Goal: Information Seeking & Learning: Compare options

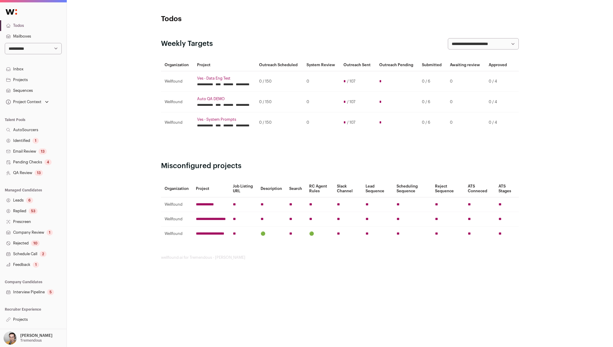
click at [28, 319] on link "Projects" at bounding box center [33, 319] width 67 height 11
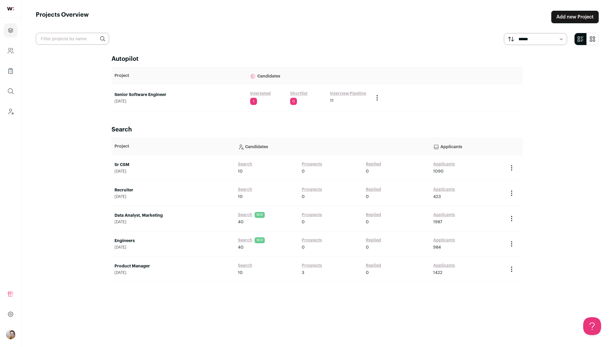
click at [245, 241] on link "Search" at bounding box center [245, 240] width 14 height 6
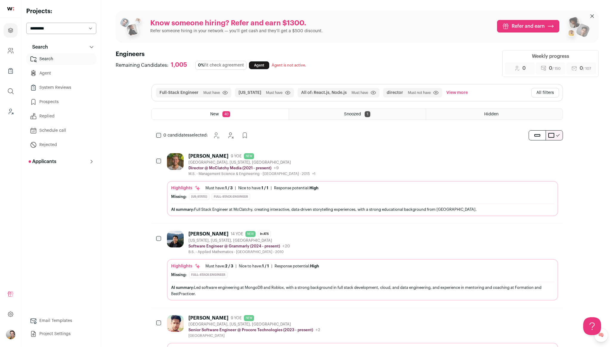
click at [57, 71] on link "Agent" at bounding box center [61, 73] width 70 height 12
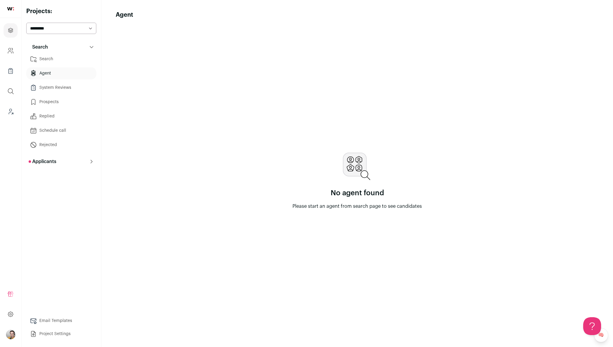
click at [58, 52] on button "Search" at bounding box center [61, 47] width 70 height 12
click at [54, 62] on link "Search" at bounding box center [61, 59] width 70 height 12
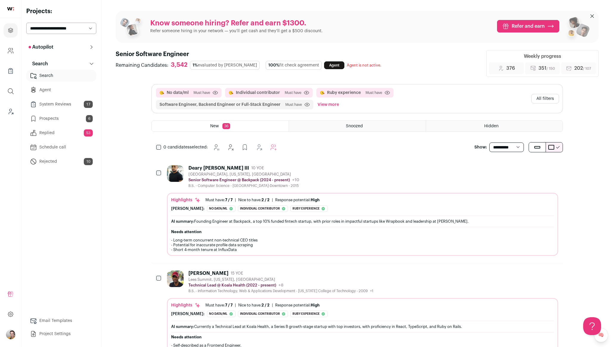
click at [324, 67] on link "Agent" at bounding box center [334, 65] width 20 height 8
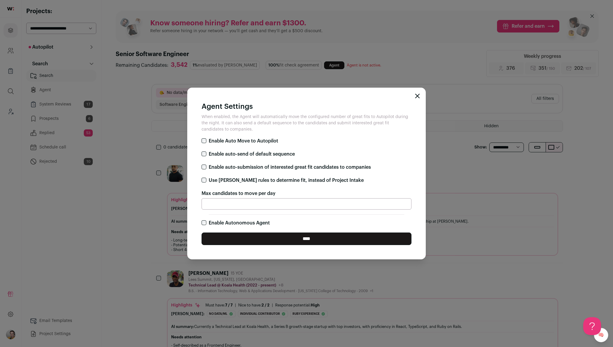
click at [102, 247] on div "Agent Settings When enabled, the Agent will automatically move the configured n…" at bounding box center [306, 173] width 613 height 347
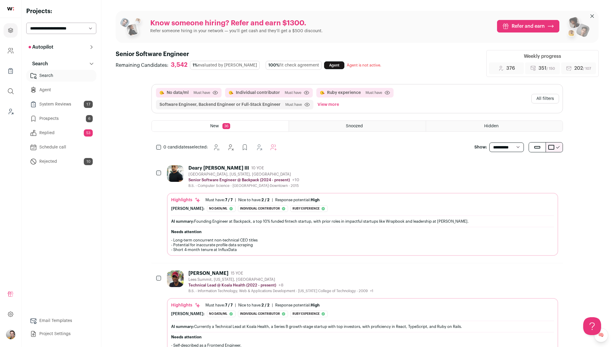
click at [64, 47] on button "Autopilot" at bounding box center [61, 47] width 70 height 12
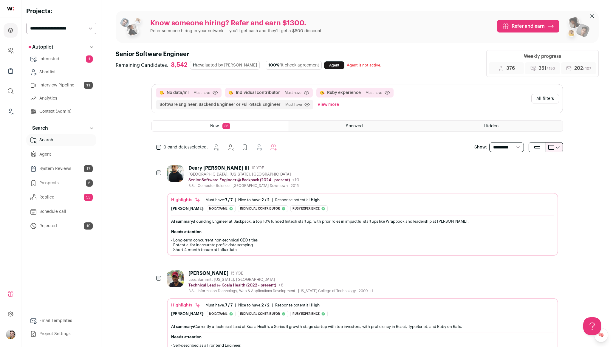
click at [54, 109] on link "Context (Admin)" at bounding box center [61, 112] width 70 height 12
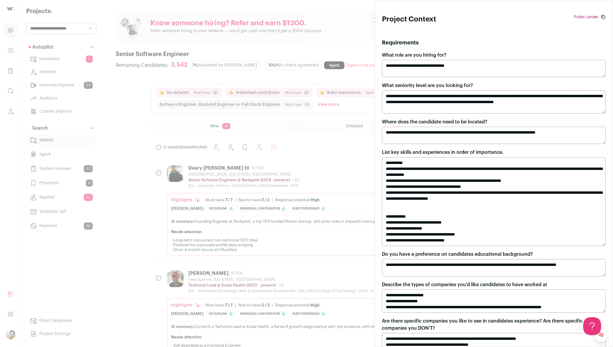
click at [440, 67] on textarea "**********" at bounding box center [494, 68] width 224 height 17
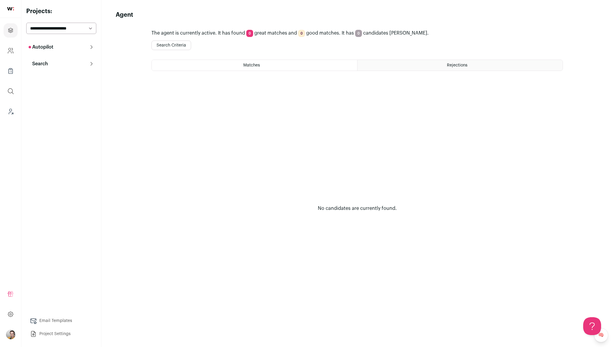
click at [405, 61] on div "Rejections" at bounding box center [460, 65] width 205 height 11
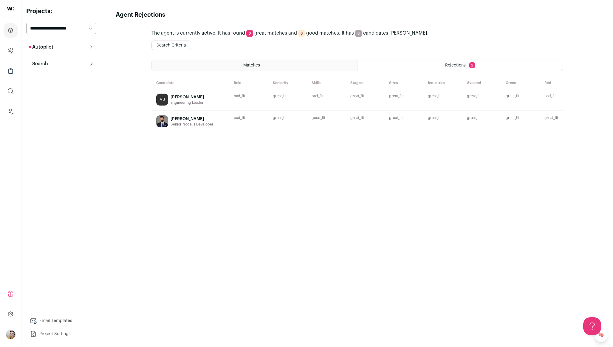
click at [201, 122] on div "[PERSON_NAME]" at bounding box center [192, 119] width 43 height 6
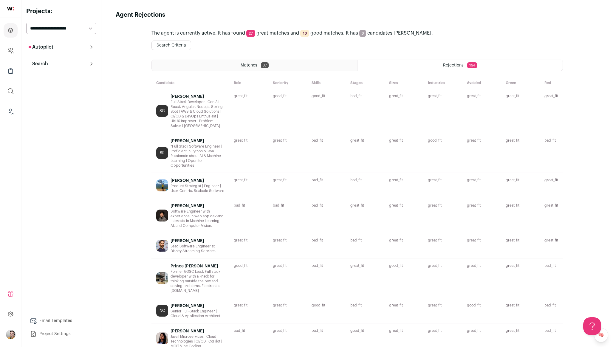
click at [244, 65] on span "Matches" at bounding box center [249, 65] width 17 height 4
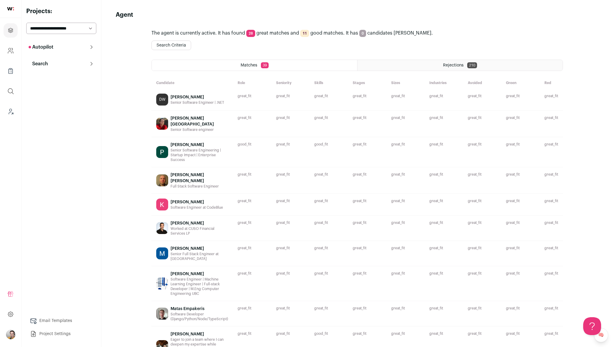
click at [196, 98] on div "[PERSON_NAME]" at bounding box center [198, 97] width 54 height 6
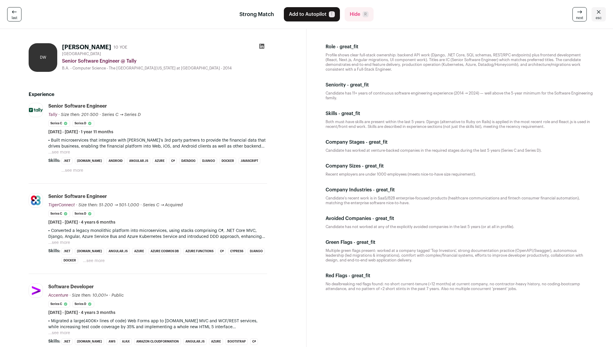
click at [58, 151] on button "...see more" at bounding box center [59, 152] width 22 height 6
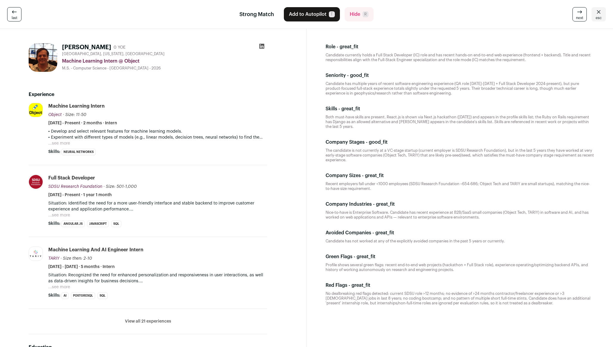
click at [153, 317] on li "View all 21 experiences View less" at bounding box center [148, 321] width 239 height 25
click at [149, 322] on button "View all 21 experiences" at bounding box center [148, 322] width 46 height 6
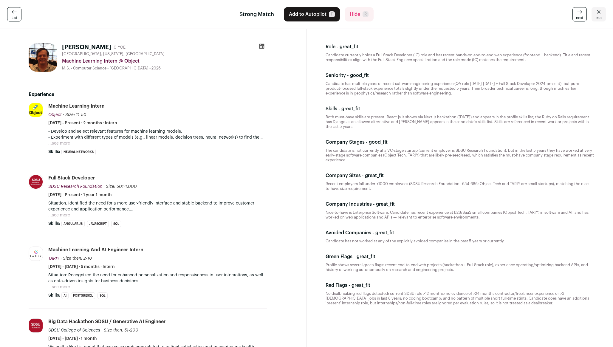
click at [245, 107] on div "Machine Learning Intern Object Object object.tech Add to company list Public / …" at bounding box center [157, 114] width 219 height 23
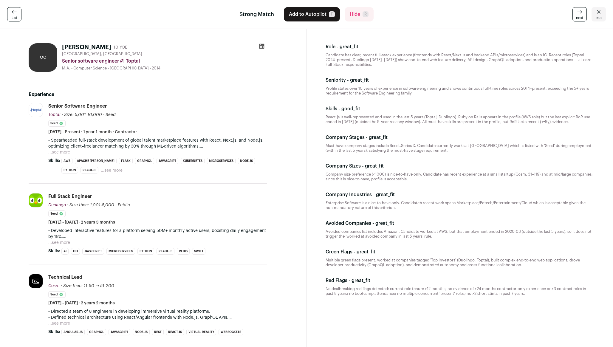
click at [201, 104] on div "Senior software engineer [GEOGRAPHIC_DATA] Toptal [DOMAIN_NAME] Add to company …" at bounding box center [157, 119] width 219 height 32
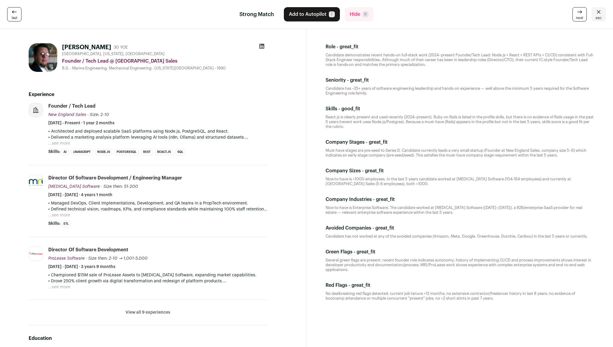
click at [598, 16] on span "esc" at bounding box center [599, 18] width 6 height 5
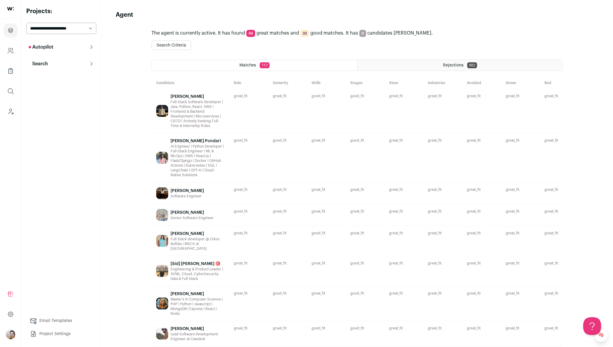
click at [173, 45] on button "Search Criteria" at bounding box center [172, 46] width 40 height 10
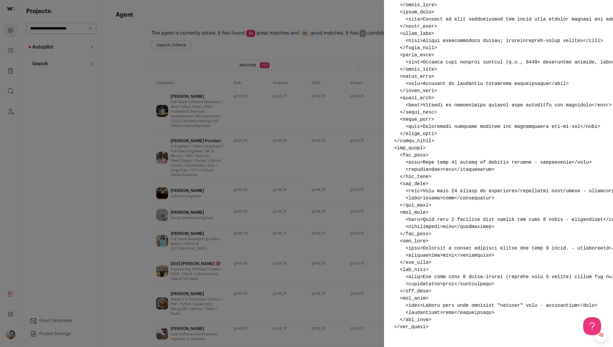
scroll to position [691, 0]
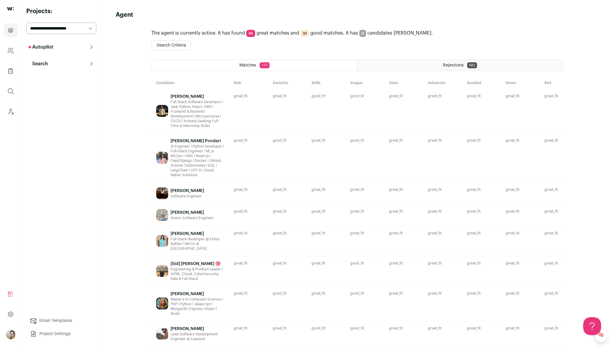
click at [273, 65] on div "Matches 117" at bounding box center [255, 65] width 206 height 11
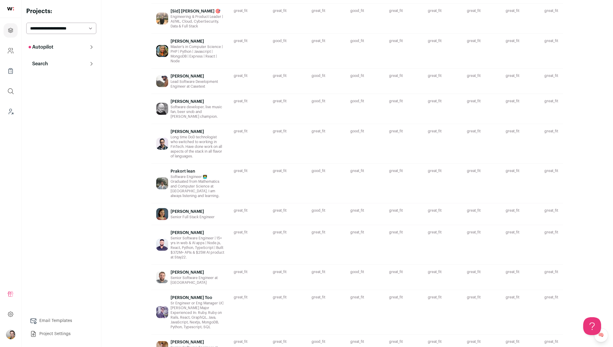
scroll to position [419, 0]
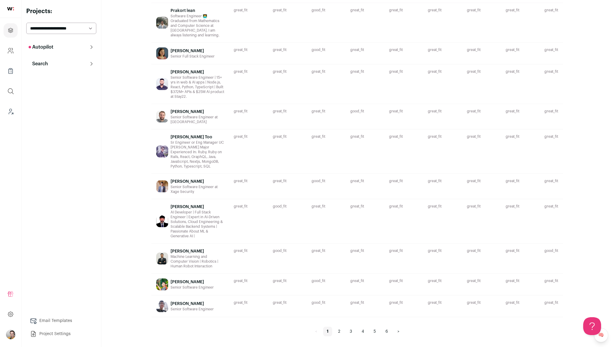
click at [386, 331] on link "6" at bounding box center [387, 332] width 10 height 10
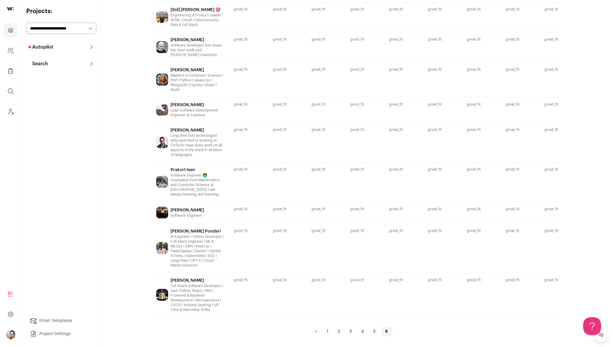
scroll to position [291, 0]
click at [222, 288] on div "Full-Stack Software Developer | Java, Python, React, AWS | Frontend & Backend D…" at bounding box center [198, 298] width 54 height 29
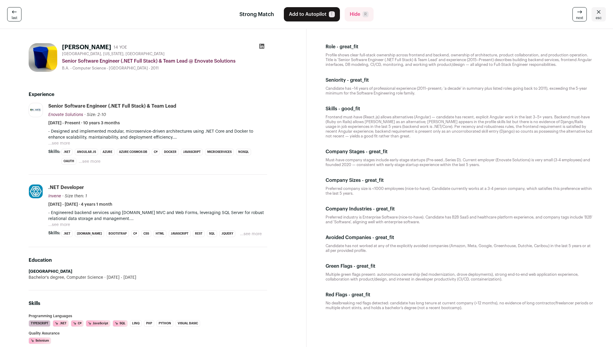
click at [225, 112] on div "Senior Software Engineer (.NET Full Stack) & Team Lead Enovate Solutions Enovat…" at bounding box center [157, 114] width 219 height 23
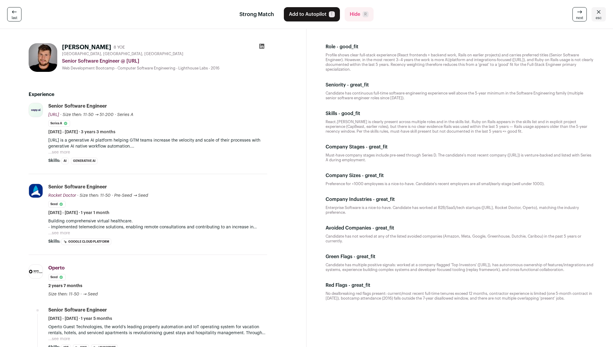
click at [251, 121] on div "Senior Software Engineer [URL] [URL] [URL] Add to company list Public / Private…" at bounding box center [157, 119] width 219 height 32
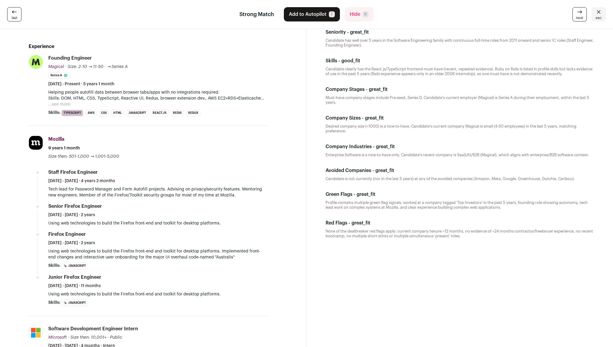
scroll to position [52, 0]
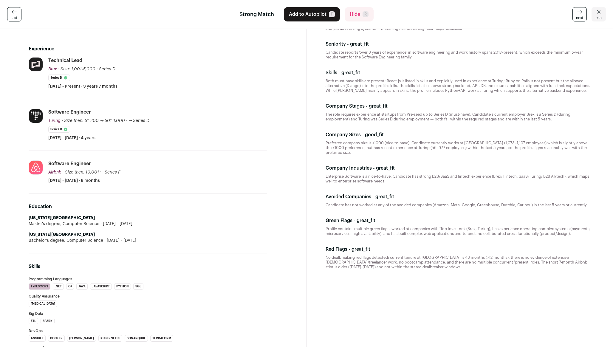
scroll to position [51, 0]
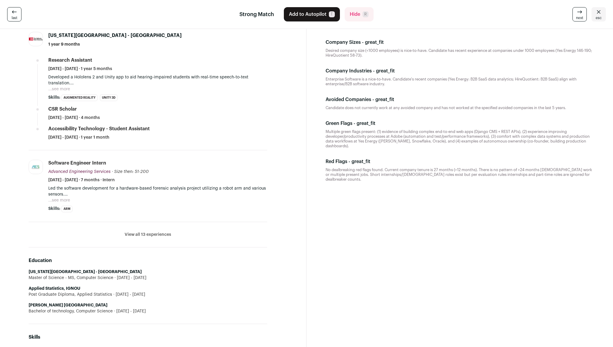
scroll to position [143, 0]
click at [156, 238] on li "View all 13 experiences View less" at bounding box center [148, 234] width 239 height 25
click at [160, 231] on li "View all 13 experiences View less" at bounding box center [148, 234] width 239 height 25
click at [160, 234] on button "View all 13 experiences" at bounding box center [148, 234] width 47 height 6
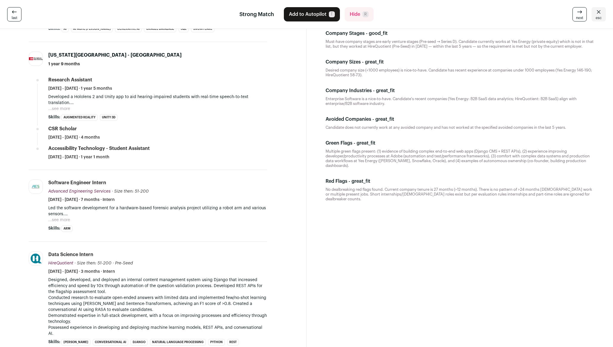
scroll to position [0, 0]
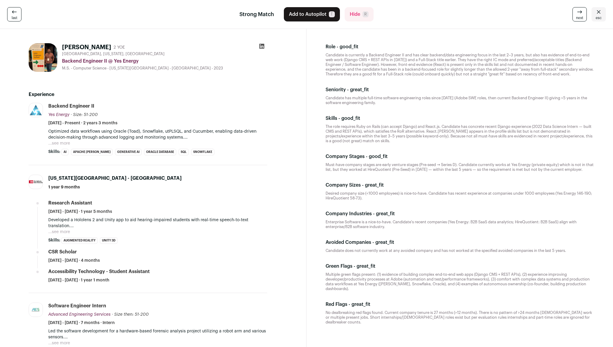
click at [226, 109] on div "Backend Engineer II Yes Energy Yes Energy yesenergy.com Add to company list Pub…" at bounding box center [157, 114] width 219 height 23
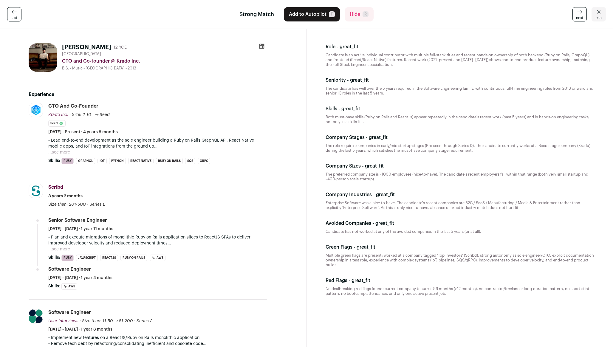
click at [247, 102] on div "Experience Krado Inc. krado.co Add to company list Public / Private Private Val…" at bounding box center [148, 239] width 239 height 316
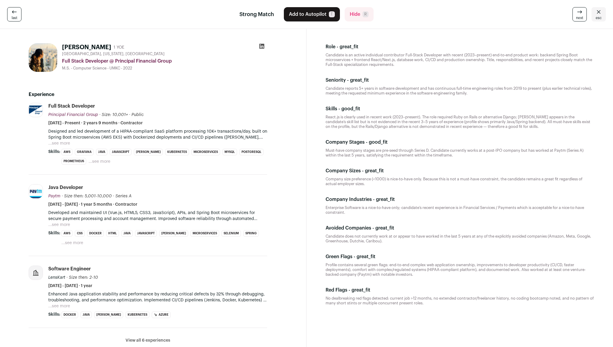
click at [455, 153] on p "Must-have company stages are pre-seed through Series D. Candidate currently wor…" at bounding box center [460, 153] width 268 height 10
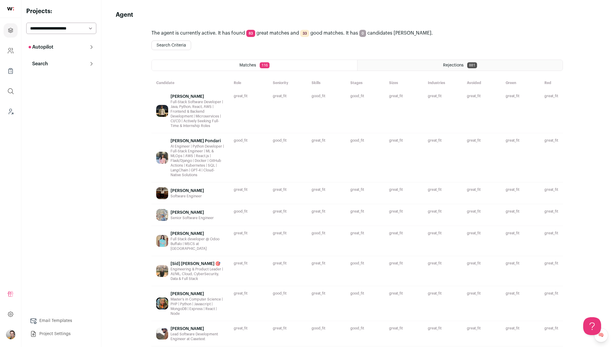
click at [458, 66] on span "Rejections" at bounding box center [453, 65] width 21 height 4
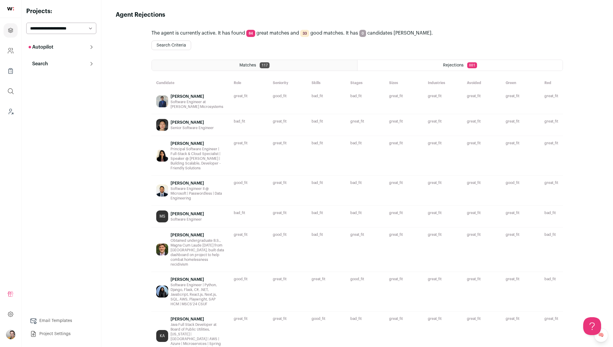
click at [267, 65] on span "117" at bounding box center [265, 65] width 10 height 6
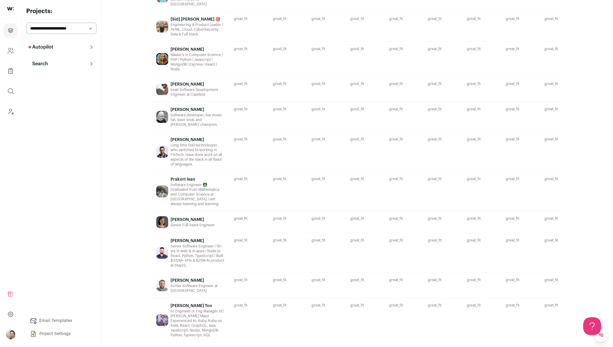
scroll to position [329, 0]
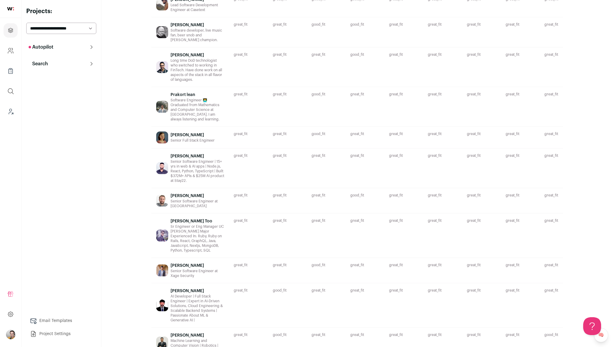
click at [406, 78] on div "great_fit Nice-to-have is <1000 employees. In the last 5 years the candidate ha…" at bounding box center [403, 66] width 39 height 39
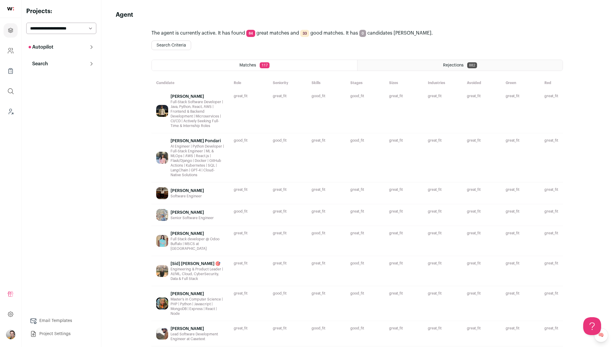
click at [459, 67] on span "Rejections" at bounding box center [453, 65] width 21 height 4
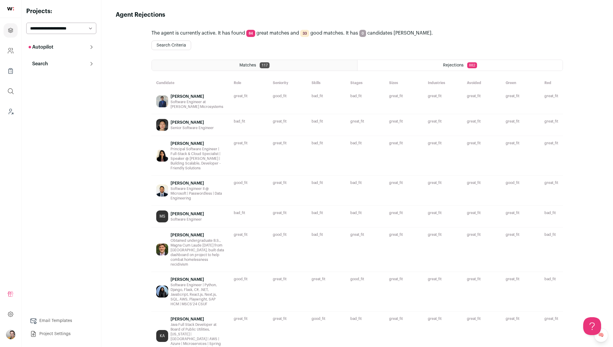
click at [209, 123] on div "Daniel Lee" at bounding box center [192, 123] width 43 height 6
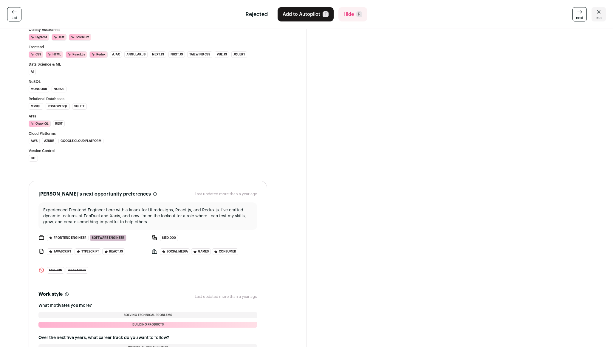
scroll to position [228, 0]
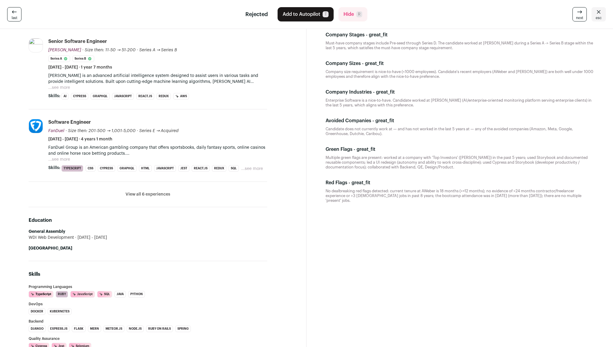
click at [151, 194] on button "View all 6 experiences" at bounding box center [148, 194] width 45 height 6
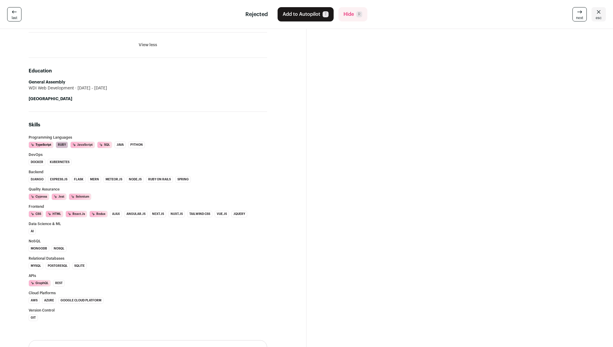
scroll to position [0, 0]
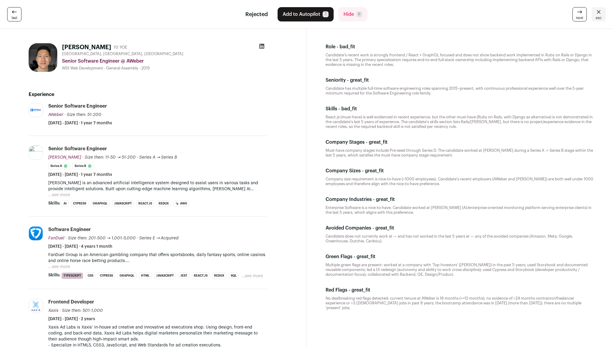
click at [61, 195] on button "...see more" at bounding box center [59, 195] width 22 height 6
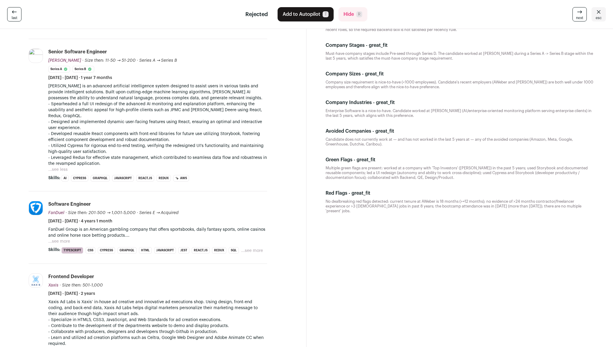
scroll to position [98, 0]
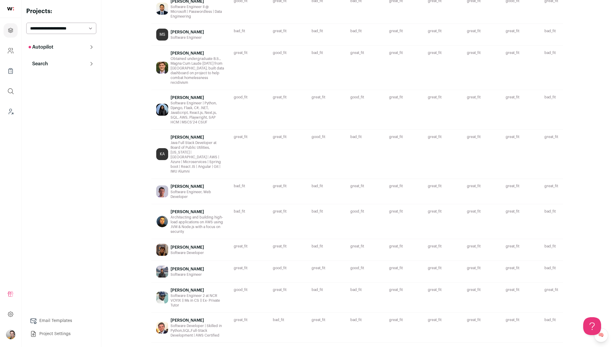
scroll to position [185, 0]
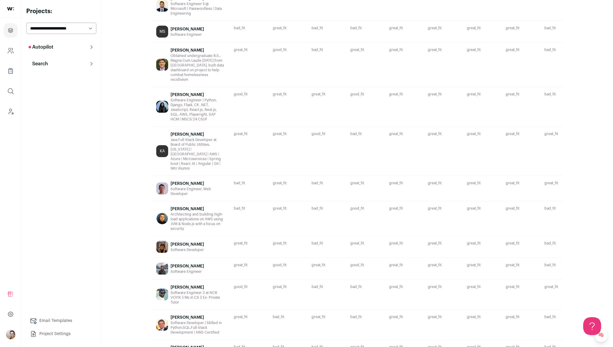
click at [207, 181] on div "[PERSON_NAME]" at bounding box center [198, 184] width 54 height 6
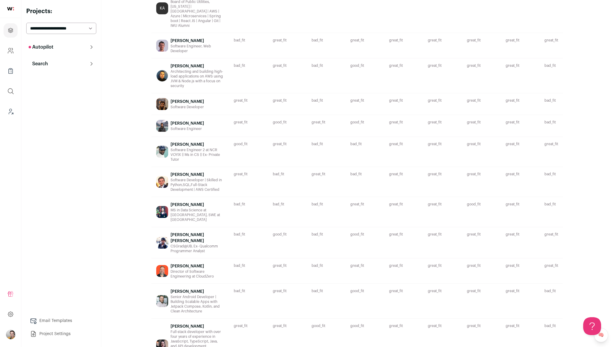
scroll to position [393, 0]
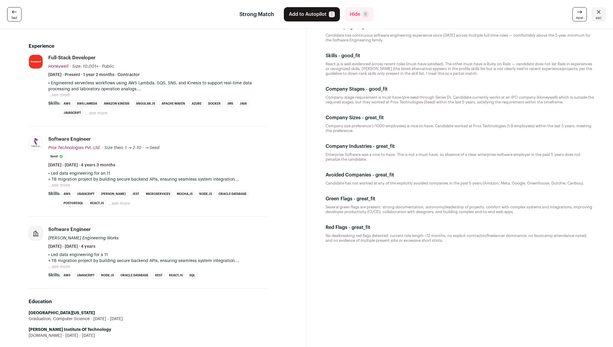
scroll to position [49, 0]
click at [140, 72] on span "[DATE] - Present · 1 year 2 months · Contractor" at bounding box center [94, 75] width 92 height 6
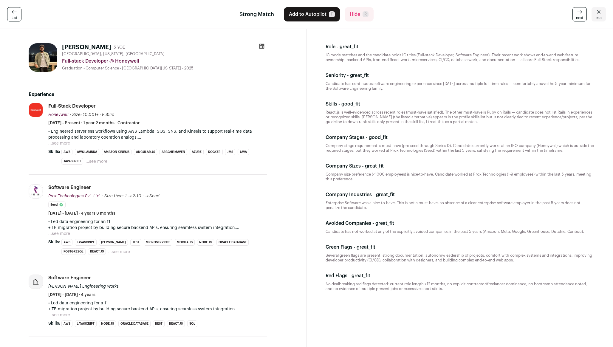
click at [261, 44] on icon at bounding box center [262, 46] width 5 height 5
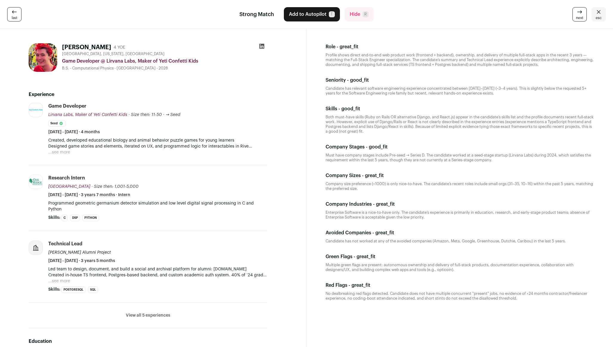
click at [56, 151] on button "...see more" at bounding box center [59, 152] width 22 height 6
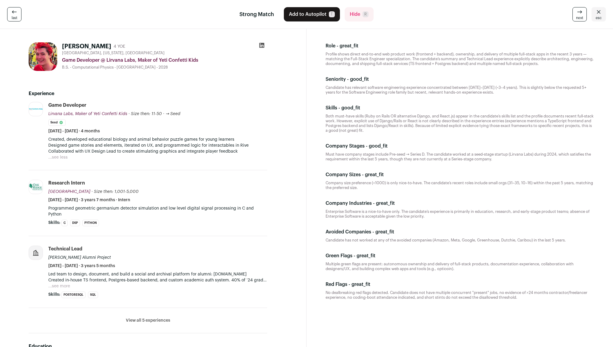
scroll to position [16, 0]
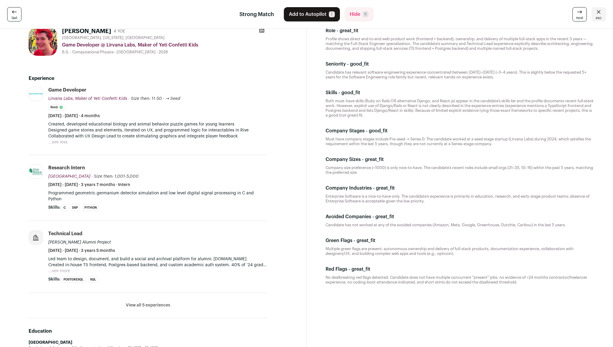
click at [58, 268] on button "...see more" at bounding box center [59, 271] width 22 height 6
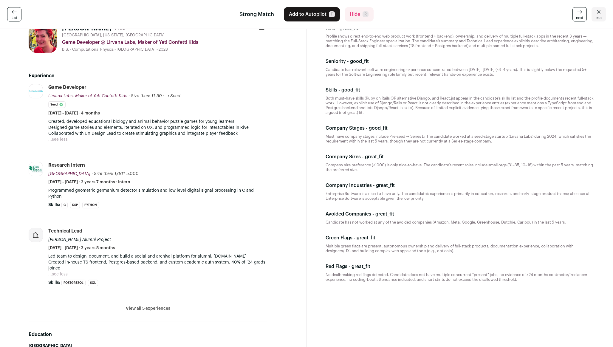
scroll to position [18, 0]
drag, startPoint x: 49, startPoint y: 233, endPoint x: 100, endPoint y: 233, distance: 50.7
click at [100, 233] on div "Technical Lead [PERSON_NAME] Alumni Project [DATE] - [DATE] · 3 years 5 months" at bounding box center [157, 240] width 219 height 23
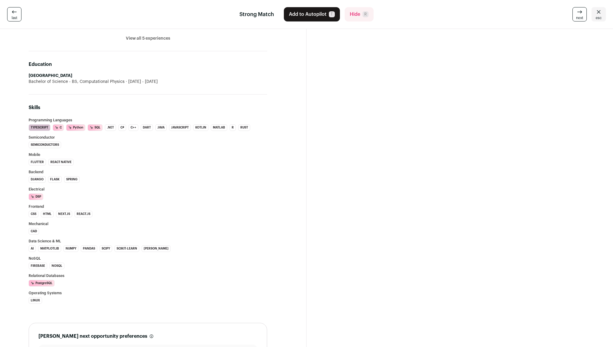
scroll to position [0, 0]
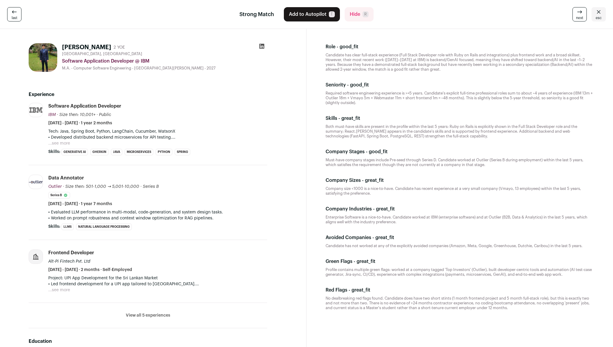
click at [61, 140] on p "• Developed distributed backend microservices for API testing." at bounding box center [157, 138] width 219 height 6
click at [61, 140] on button "...see more" at bounding box center [59, 143] width 22 height 6
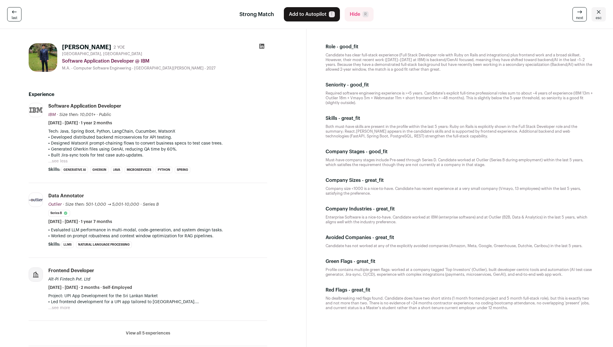
click at [262, 46] on icon at bounding box center [262, 46] width 6 height 6
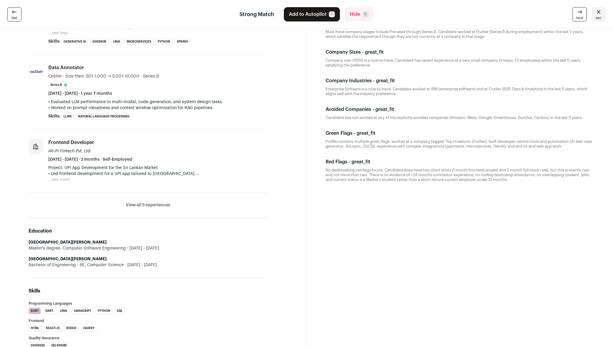
scroll to position [130, 0]
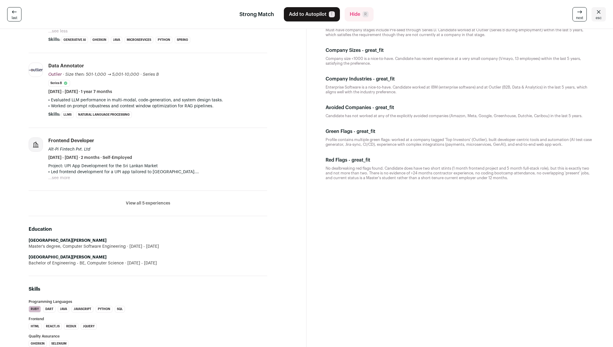
click at [149, 203] on button "View all 5 experiences" at bounding box center [148, 203] width 44 height 6
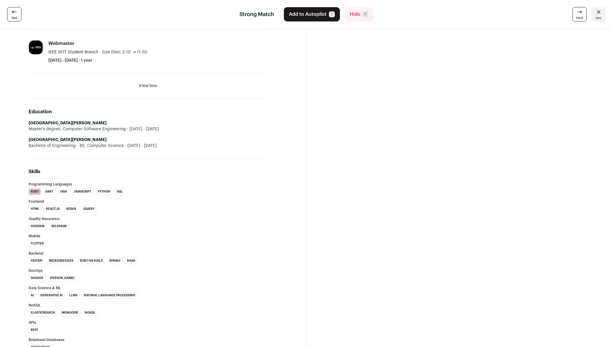
scroll to position [489, 0]
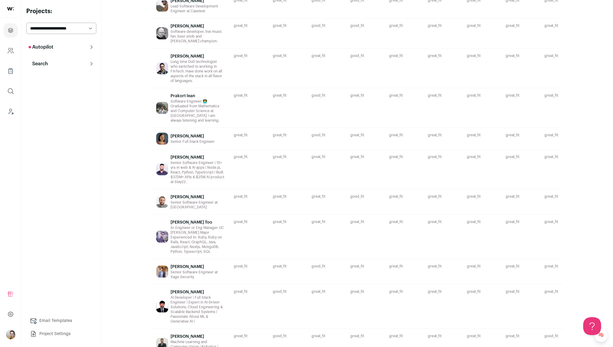
scroll to position [419, 0]
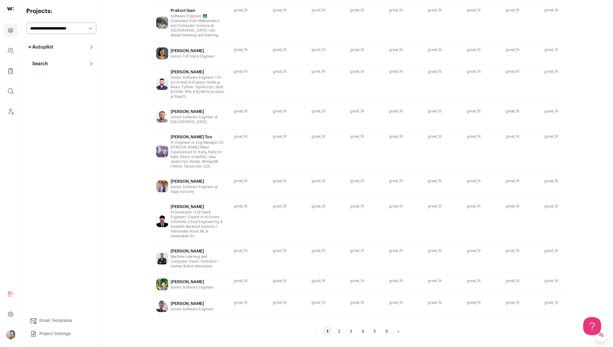
click at [387, 332] on link "6" at bounding box center [387, 332] width 10 height 10
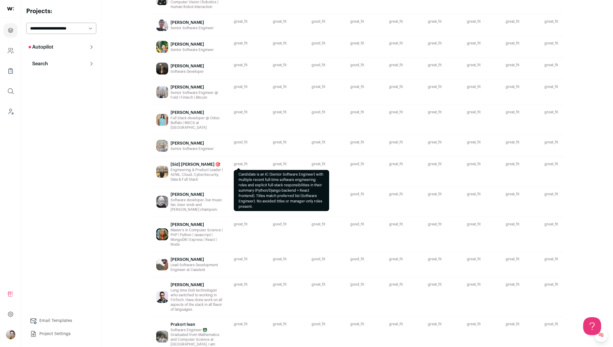
scroll to position [291, 0]
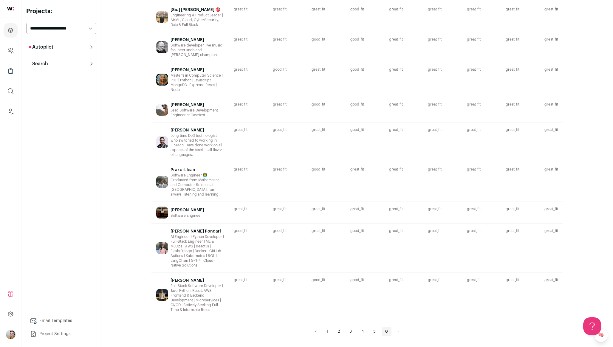
click at [255, 293] on div "great_fit IC mode matches and the candidate holds IC titles (Full-stack Develop…" at bounding box center [248, 295] width 39 height 44
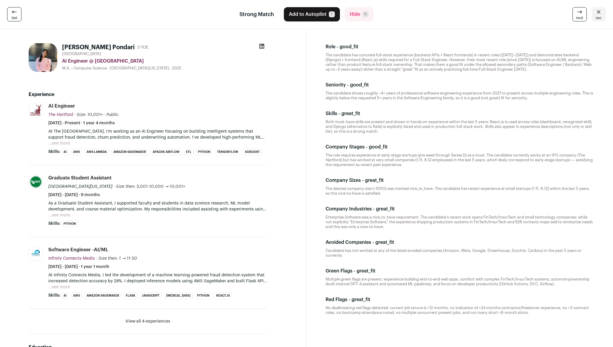
click at [158, 319] on button "View all 4 experiences" at bounding box center [148, 322] width 45 height 6
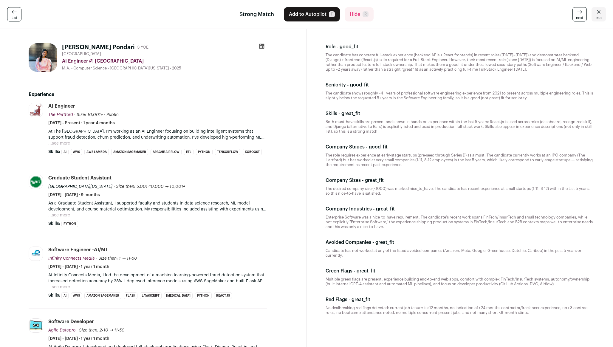
click at [55, 214] on button "...see more" at bounding box center [59, 215] width 22 height 6
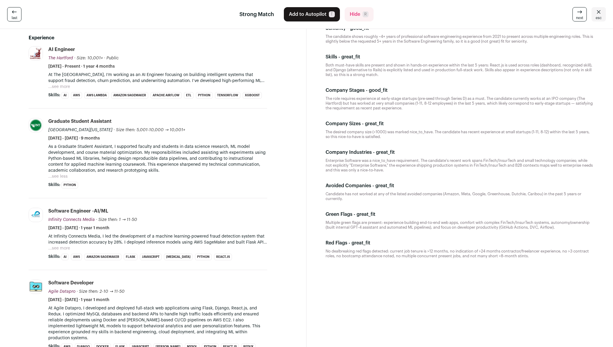
scroll to position [58, 0]
click at [63, 246] on button "...see more" at bounding box center [59, 247] width 22 height 6
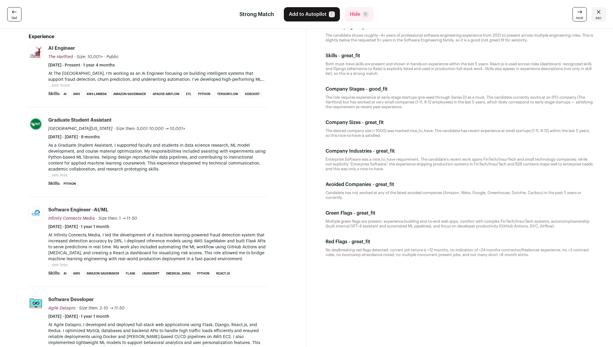
scroll to position [0, 0]
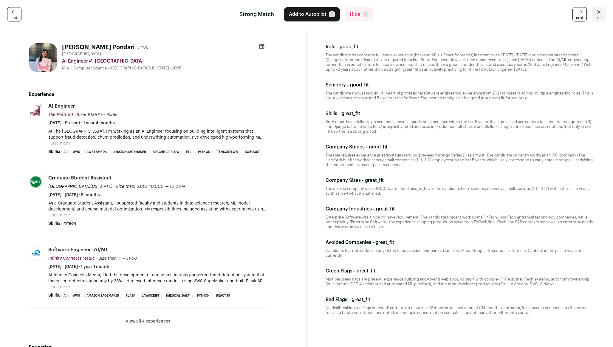
click at [188, 59] on div "AI Engineer @ [GEOGRAPHIC_DATA]" at bounding box center [164, 61] width 205 height 7
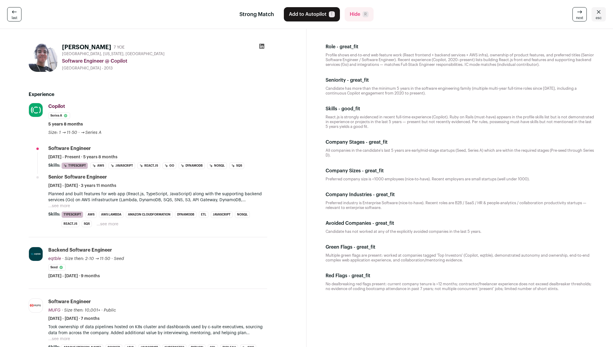
scroll to position [12, 0]
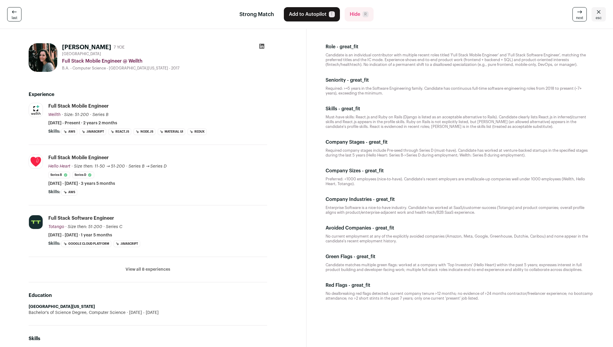
click at [200, 95] on h2 "Experience" at bounding box center [148, 94] width 239 height 7
click at [473, 78] on header "Seniority - great_fit" at bounding box center [460, 80] width 268 height 7
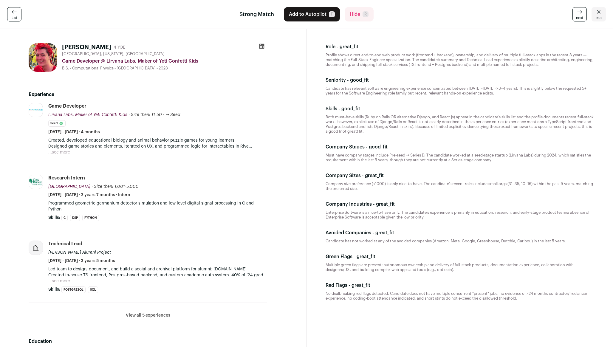
click at [220, 55] on div "[GEOGRAPHIC_DATA], [US_STATE], [GEOGRAPHIC_DATA]" at bounding box center [164, 54] width 205 height 5
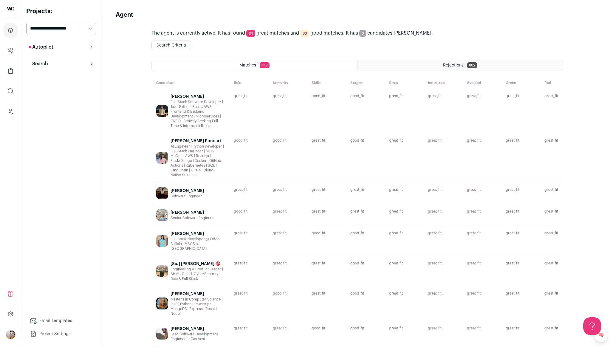
click at [171, 42] on button "Search Criteria" at bounding box center [172, 46] width 40 height 10
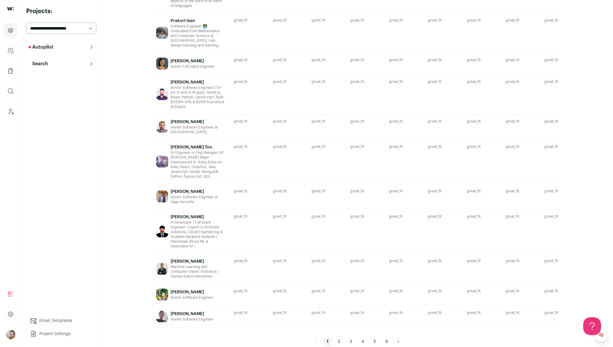
scroll to position [419, 0]
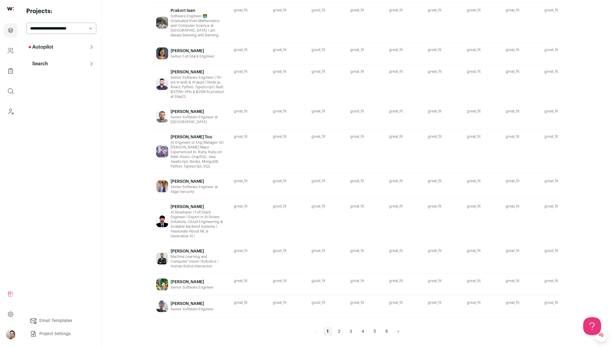
click at [381, 331] on nav "< 1 2 3 4 5 6 >" at bounding box center [358, 332] width 92 height 10
click at [385, 331] on link "6" at bounding box center [387, 332] width 10 height 10
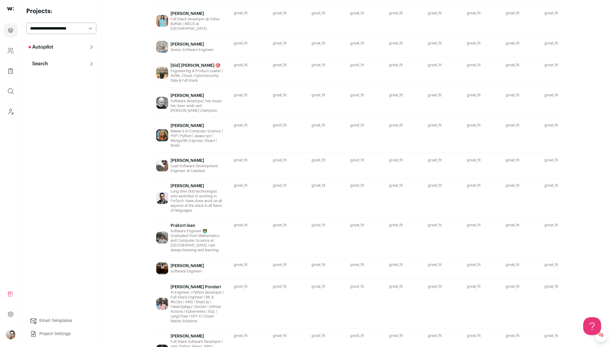
scroll to position [291, 0]
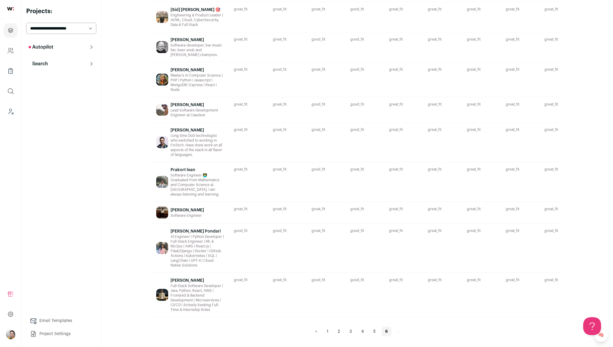
click at [365, 331] on link "4" at bounding box center [363, 332] width 10 height 10
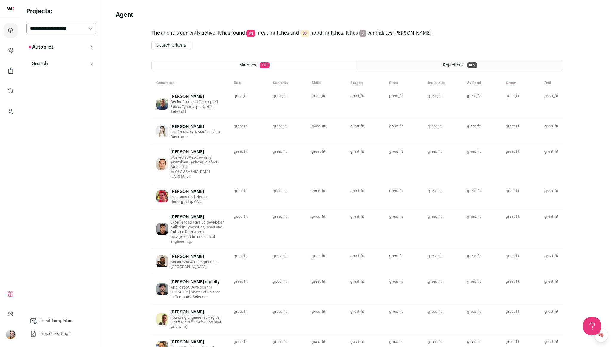
click at [213, 165] on div "Worked at @spiceworks @ownlocal, @thesquarefoot • Studied at @university-of-tex…" at bounding box center [198, 167] width 54 height 24
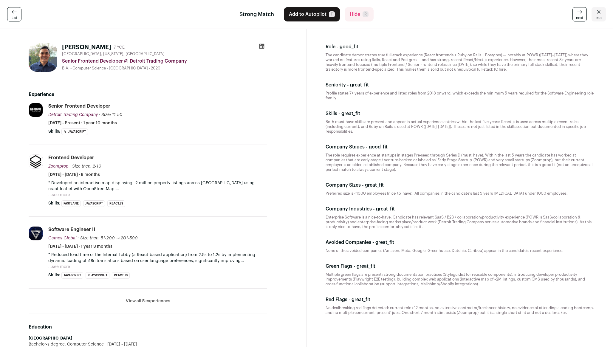
click at [66, 266] on button "...see more" at bounding box center [59, 267] width 22 height 6
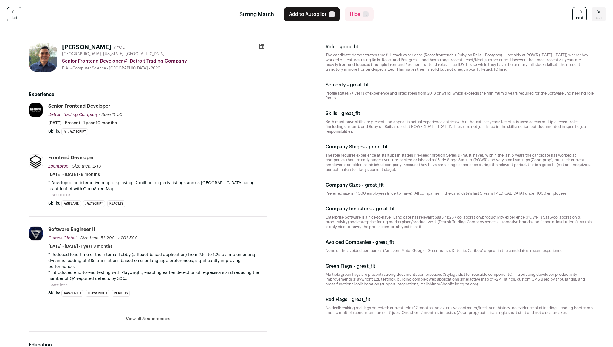
click at [64, 190] on p "* Developed an interactive map displaying ~2 million property listings across […" at bounding box center [157, 186] width 219 height 12
click at [61, 193] on button "...see more" at bounding box center [59, 195] width 22 height 6
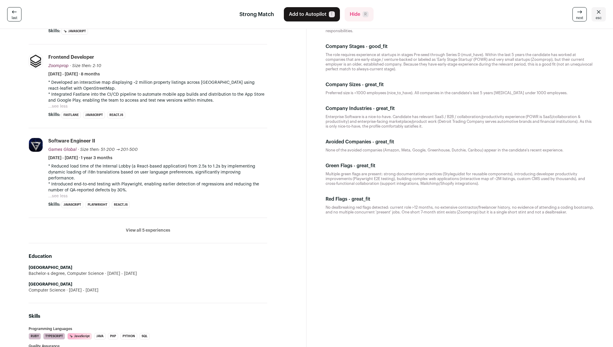
click at [141, 228] on button "View all 5 experiences" at bounding box center [148, 231] width 44 height 6
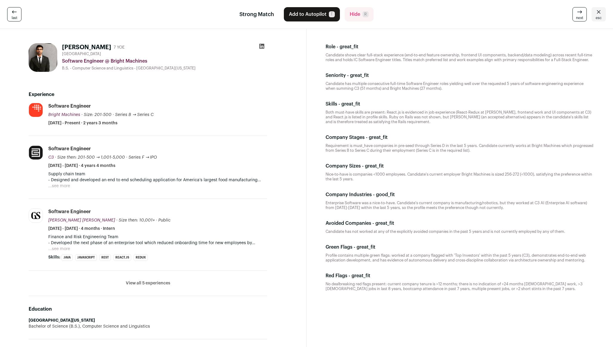
click at [58, 185] on button "...see more" at bounding box center [59, 186] width 22 height 6
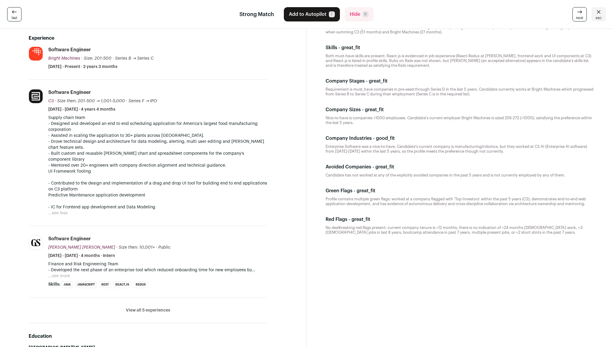
scroll to position [60, 0]
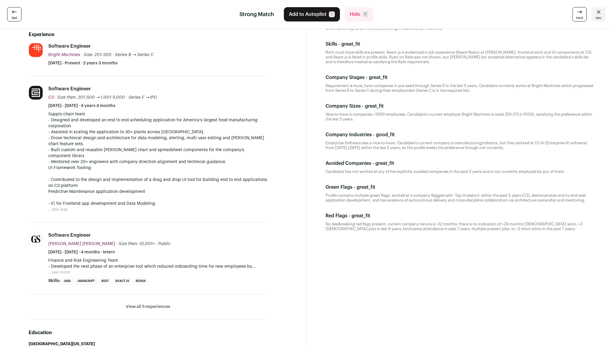
click at [56, 270] on button "...see more" at bounding box center [59, 273] width 22 height 6
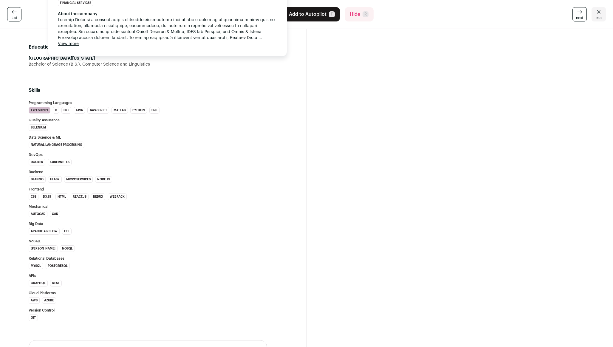
scroll to position [0, 0]
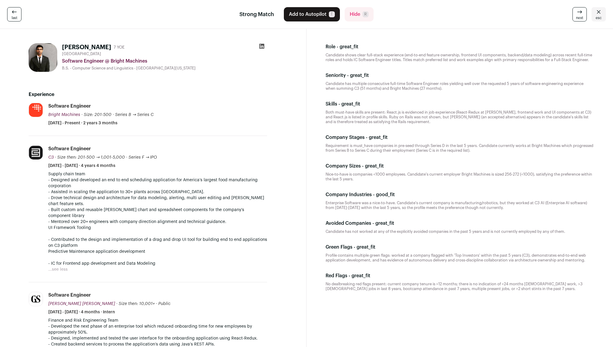
click at [466, 67] on div "Role - great_fit Candidate shows clear full‑stack experience (end-to-end featur…" at bounding box center [460, 52] width 278 height 29
